Goal: Navigation & Orientation: Find specific page/section

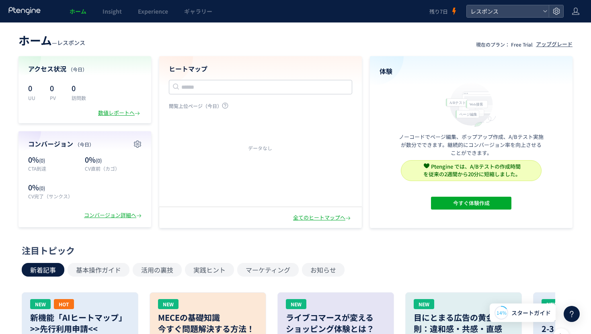
click at [182, 41] on header "ホーム — レスポンス 現在のプラン： Free Trial アップグレード" at bounding box center [295, 40] width 554 height 18
click at [507, 12] on span "レスポンス" at bounding box center [504, 11] width 72 height 12
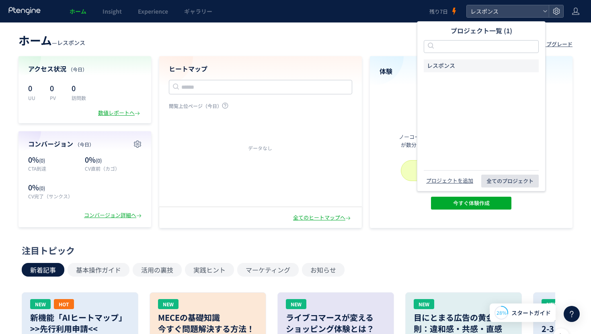
click at [498, 176] on span "全てのプロジェクト" at bounding box center [509, 181] width 47 height 13
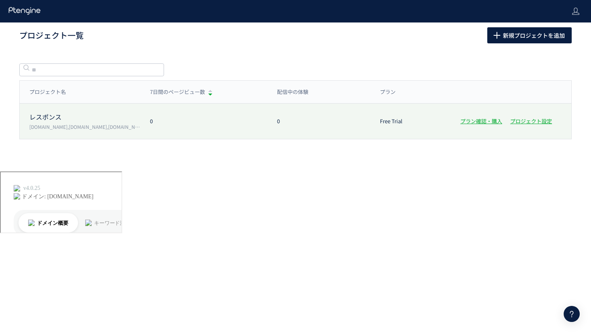
click at [231, 127] on div "レスポンス [DOMAIN_NAME],[DOMAIN_NAME],[DOMAIN_NAME] 0 0 Free Trial プラン確認・購入 プロジェクト設定" at bounding box center [295, 121] width 551 height 35
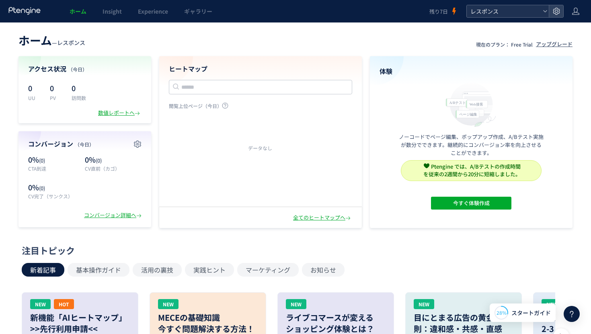
click at [528, 12] on span "レスポンス" at bounding box center [504, 11] width 72 height 12
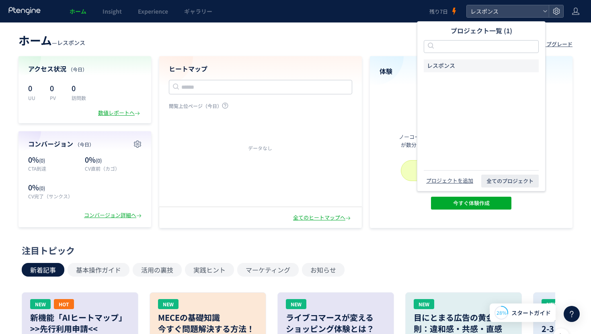
click at [471, 64] on li "レスポンス" at bounding box center [481, 65] width 115 height 13
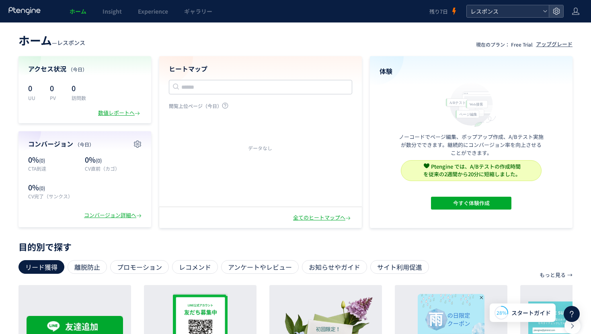
click at [493, 13] on span "レスポンス" at bounding box center [504, 11] width 72 height 12
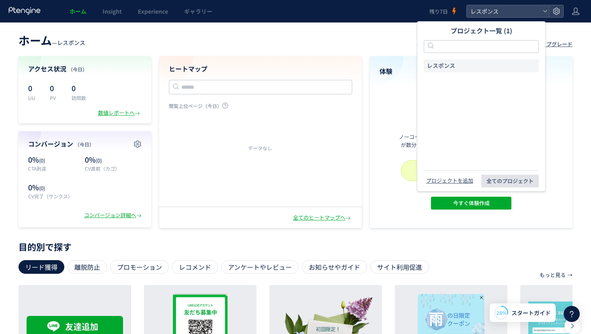
click at [502, 175] on span "全てのプロジェクト" at bounding box center [509, 181] width 47 height 13
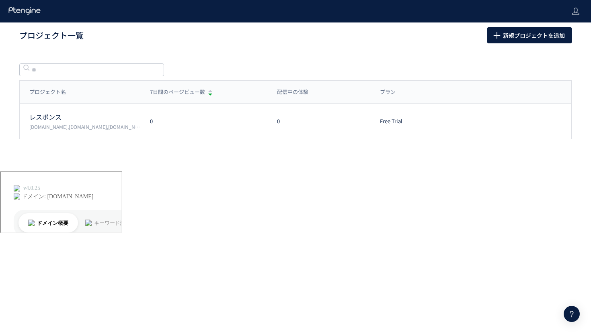
click at [422, 54] on div "プロジェクト一覧 新規プロジェクトを追加 プロジェクト名 7日間のページビュー数 配信中の体験 プラン プロジェクト名 7日間のページビュー数 配信中の体験 …" at bounding box center [295, 97] width 591 height 149
